Goal: Task Accomplishment & Management: Complete application form

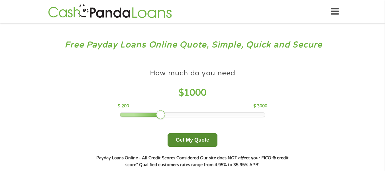
click at [183, 138] on button "Get My Quote" at bounding box center [193, 139] width 50 height 13
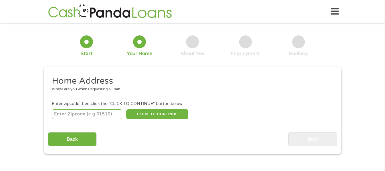
click at [90, 114] on input "number" at bounding box center [87, 114] width 70 height 10
type input "30067"
click at [148, 118] on button "CLICK TO CONTINUE" at bounding box center [157, 114] width 62 height 10
type input "30067"
type input "Marietta"
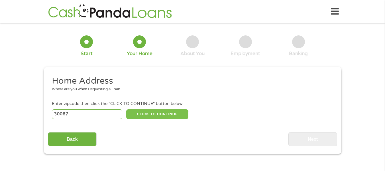
select select "[US_STATE]"
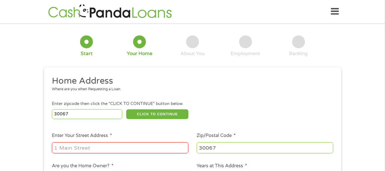
click at [131, 151] on input "Enter Your Street Address *" at bounding box center [120, 147] width 137 height 11
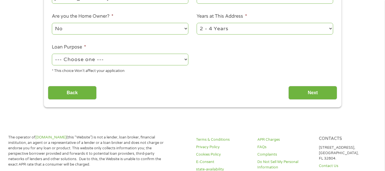
scroll to position [86, 0]
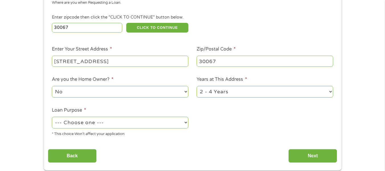
type input "[STREET_ADDRESS]"
click at [207, 90] on select "1 Year or less 1 - 2 Years 2 - 4 Years Over 4 Years" at bounding box center [265, 92] width 137 height 12
select select "12months"
click at [197, 86] on select "1 Year or less 1 - 2 Years 2 - 4 Years Over 4 Years" at bounding box center [265, 92] width 137 height 12
click at [157, 115] on li "Loan Purpose * --- Choose one --- Pay Bills Debt Consolidation Home Improvement…" at bounding box center [120, 122] width 145 height 30
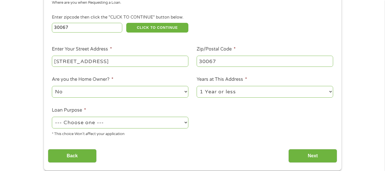
click at [151, 125] on select "--- Choose one --- Pay Bills Debt Consolidation Home Improvement Major Purchase…" at bounding box center [120, 123] width 137 height 12
select select "medicalexpenses"
click at [52, 117] on select "--- Choose one --- Pay Bills Debt Consolidation Home Improvement Major Purchase…" at bounding box center [120, 123] width 137 height 12
click at [114, 86] on select "No Yes" at bounding box center [120, 92] width 137 height 12
select select "yes"
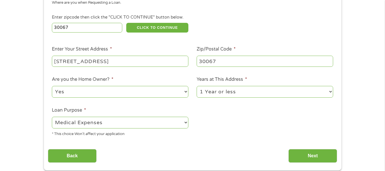
click at [52, 86] on select "No Yes" at bounding box center [120, 92] width 137 height 12
click at [300, 148] on div "Back Next" at bounding box center [193, 154] width 290 height 18
click at [321, 154] on input "Next" at bounding box center [313, 156] width 49 height 14
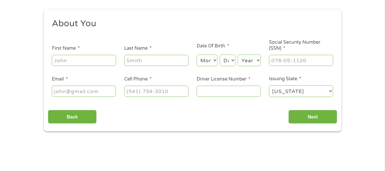
scroll to position [0, 0]
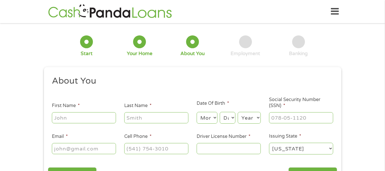
click at [88, 121] on input "First Name *" at bounding box center [84, 117] width 64 height 11
type input "[PERSON_NAME]"
click at [91, 151] on input "Email *" at bounding box center [84, 148] width 64 height 11
type input "J"
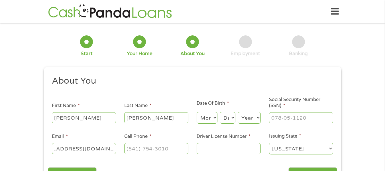
scroll to position [0, 29]
type input "[EMAIL_ADDRESS][DOMAIN_NAME]"
click at [128, 151] on input "(___) ___-____" at bounding box center [156, 148] width 64 height 11
type input "[PHONE_NUMBER]"
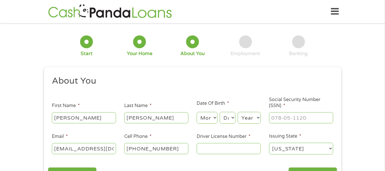
click at [206, 114] on select "Month 1 2 3 4 5 6 7 8 9 10 11 12" at bounding box center [207, 118] width 21 height 12
select select "11"
click at [197, 112] on select "Month 1 2 3 4 5 6 7 8 9 10 11 12" at bounding box center [207, 118] width 21 height 12
click at [231, 120] on select "Day 1 2 3 4 5 6 7 8 9 10 11 12 13 14 15 16 17 18 19 20 21 22 23 24 25 26 27 28 …" at bounding box center [227, 118] width 15 height 12
select select "6"
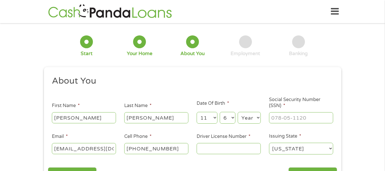
click at [220, 112] on select "Day 1 2 3 4 5 6 7 8 9 10 11 12 13 14 15 16 17 18 19 20 21 22 23 24 25 26 27 28 …" at bounding box center [227, 118] width 15 height 12
click at [250, 119] on select "Year [DATE] 2006 2005 2004 2003 2002 2001 2000 1999 1998 1997 1996 1995 1994 19…" at bounding box center [249, 118] width 23 height 12
select select "2000"
click at [238, 112] on select "Year [DATE] 2006 2005 2004 2003 2002 2001 2000 1999 1998 1997 1996 1995 1994 19…" at bounding box center [249, 118] width 23 height 12
click at [277, 116] on input "___-__-____" at bounding box center [301, 117] width 64 height 11
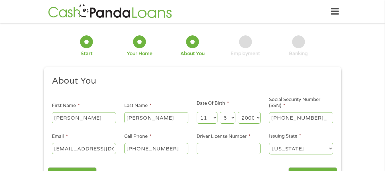
type input "671-10-7226"
click at [223, 145] on input "Driver License Number *" at bounding box center [229, 148] width 64 height 11
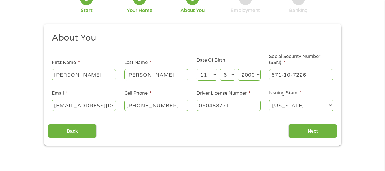
scroll to position [104, 0]
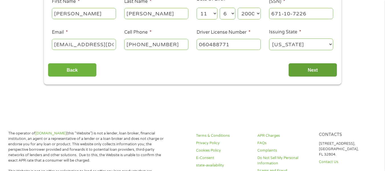
type input "060488771"
click at [315, 69] on input "Next" at bounding box center [313, 70] width 49 height 14
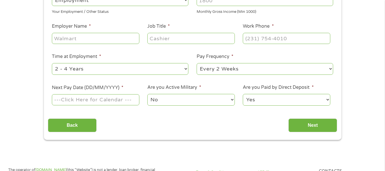
scroll to position [110, 0]
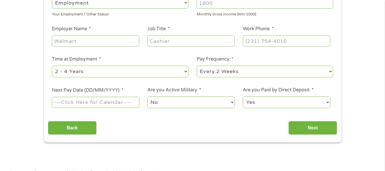
click at [98, 101] on input "Next Pay Date (DD/MM/YYYY) *" at bounding box center [95, 102] width 87 height 11
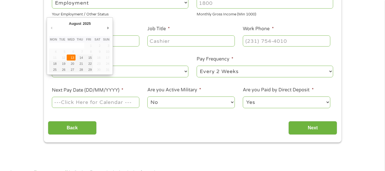
type input "[DATE]"
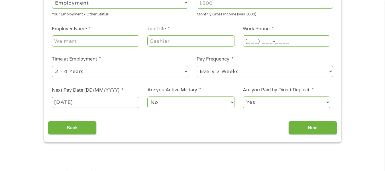
click at [266, 40] on input "(___) ___-____" at bounding box center [286, 40] width 87 height 11
type input "[PHONE_NUMBER]"
click at [160, 41] on input "Job Title *" at bounding box center [191, 40] width 87 height 11
type input "Freelancer"
click at [101, 43] on input "Employer Name *" at bounding box center [95, 40] width 87 height 11
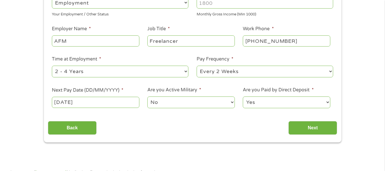
type input "AFM"
click at [106, 75] on select "--- Choose one --- 1 Year or less 1 - 2 Years 2 - 4 Years Over 4 Years" at bounding box center [120, 72] width 137 height 12
select select "12months"
click at [52, 66] on select "--- Choose one --- 1 Year or less 1 - 2 Years 2 - 4 Years Over 4 Years" at bounding box center [120, 72] width 137 height 12
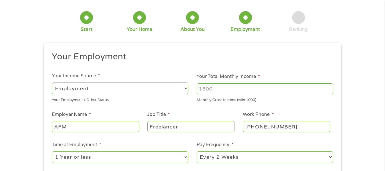
scroll to position [22, 0]
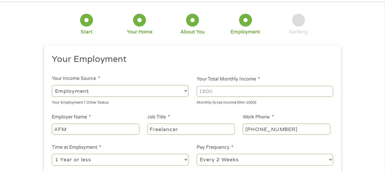
click at [217, 93] on input "Your Total Monthly Income *" at bounding box center [265, 91] width 137 height 11
type input "1500"
click at [129, 90] on select "--- Choose one --- Employment [DEMOGRAPHIC_DATA] Benefits" at bounding box center [120, 91] width 137 height 12
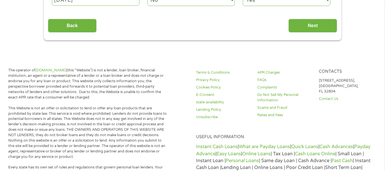
scroll to position [219, 0]
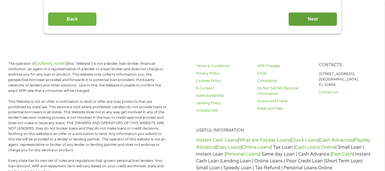
click at [320, 15] on input "Next" at bounding box center [313, 19] width 49 height 14
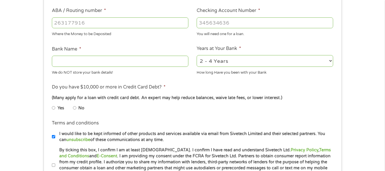
scroll to position [190, 0]
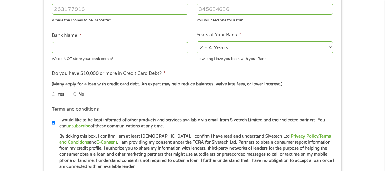
click at [77, 92] on li "No" at bounding box center [83, 94] width 21 height 11
click at [73, 95] on li "Yes" at bounding box center [62, 94] width 21 height 11
click at [76, 96] on input "No" at bounding box center [74, 94] width 3 height 9
radio input "true"
click at [53, 153] on input "By ticking this box, I confirm I am at least [DEMOGRAPHIC_DATA]. I confirm I ha…" at bounding box center [53, 151] width 3 height 9
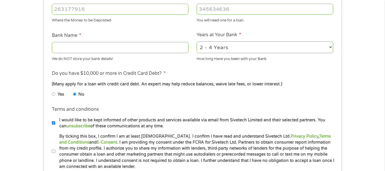
checkbox input "true"
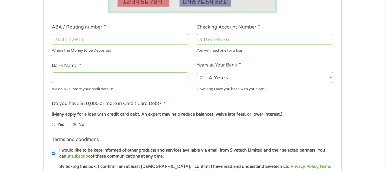
scroll to position [140, 0]
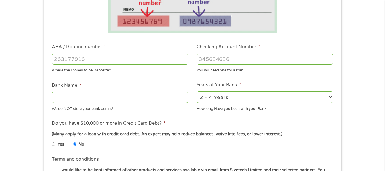
click at [286, 97] on select "2 - 4 Years 6 - 12 Months 1 - 2 Years Over 4 Years" at bounding box center [265, 97] width 137 height 12
select select "24months"
click at [197, 91] on select "2 - 4 Years 6 - 12 Months 1 - 2 Years Over 4 Years" at bounding box center [265, 97] width 137 height 12
click at [152, 94] on input "Bank Name *" at bounding box center [120, 97] width 137 height 11
type input "Chime"
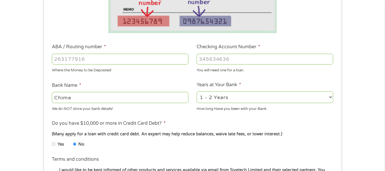
click at [207, 60] on input "Checking Account Number *" at bounding box center [265, 59] width 137 height 11
click at [124, 58] on input "ABA / Routing number *" at bounding box center [120, 59] width 137 height 11
type input "103100195"
type input "CENTRAL NATIONAL BANK TRUST"
type input "103100195"
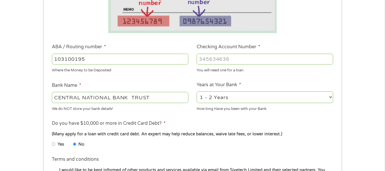
click at [217, 57] on input "Checking Account Number *" at bounding box center [265, 59] width 137 height 11
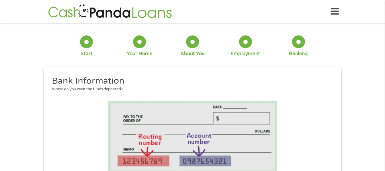
scroll to position [17, 0]
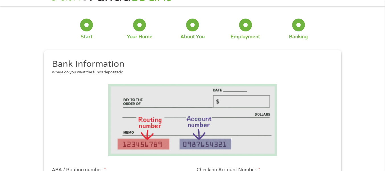
type input "346699366511075"
drag, startPoint x: 376, startPoint y: 56, endPoint x: 372, endPoint y: 72, distance: 16.5
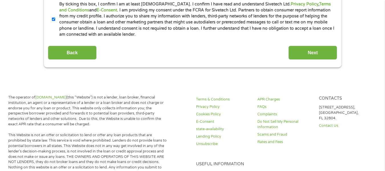
scroll to position [334, 0]
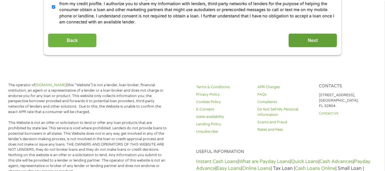
click at [322, 46] on input "Next" at bounding box center [313, 40] width 49 height 14
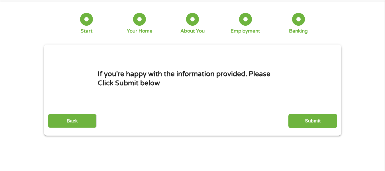
scroll to position [0, 0]
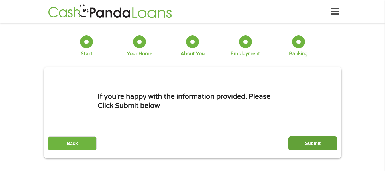
click at [308, 140] on input "Submit" at bounding box center [313, 143] width 49 height 14
